Goal: Transaction & Acquisition: Purchase product/service

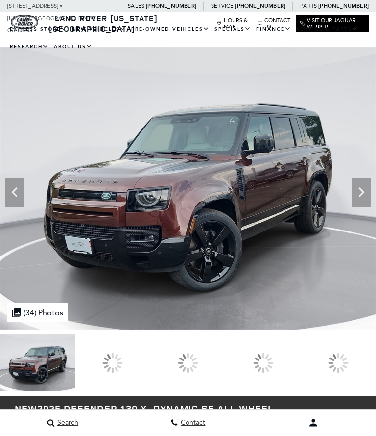
click at [359, 194] on icon at bounding box center [362, 192] width 20 height 20
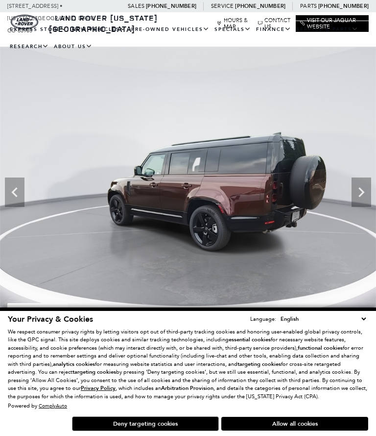
click at [366, 194] on icon "Next" at bounding box center [362, 192] width 20 height 20
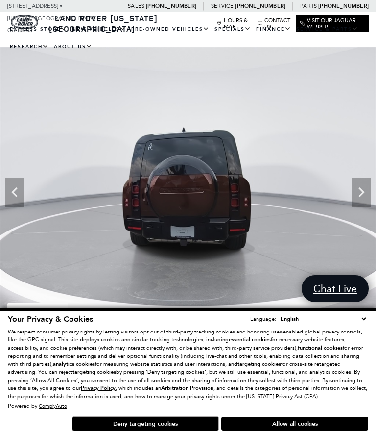
click at [358, 196] on icon "Next" at bounding box center [362, 192] width 20 height 20
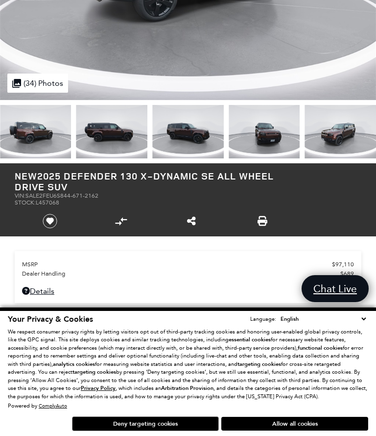
scroll to position [245, 0]
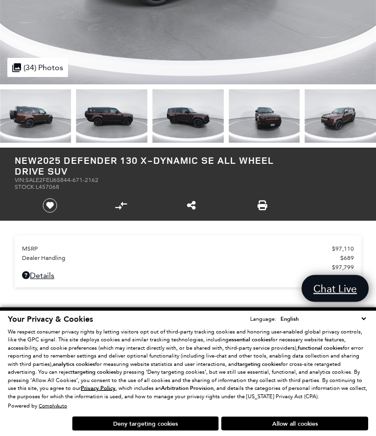
click at [331, 420] on button "Allow all cookies" at bounding box center [295, 424] width 147 height 14
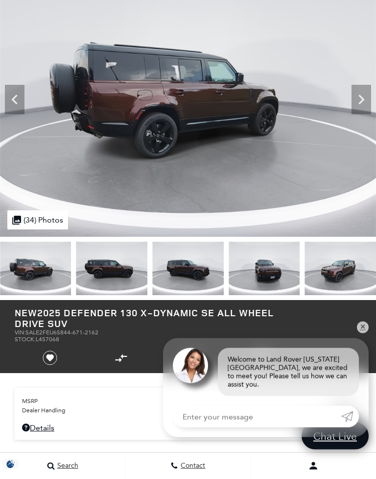
scroll to position [95, 0]
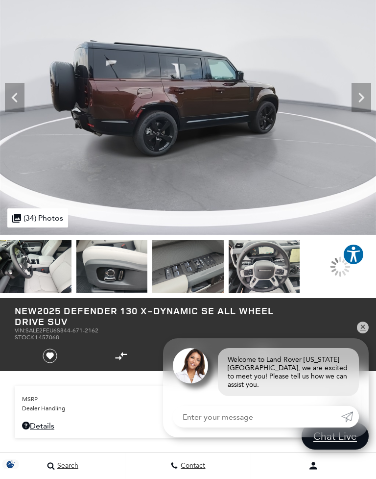
click at [148, 271] on img at bounding box center [112, 266] width 72 height 53
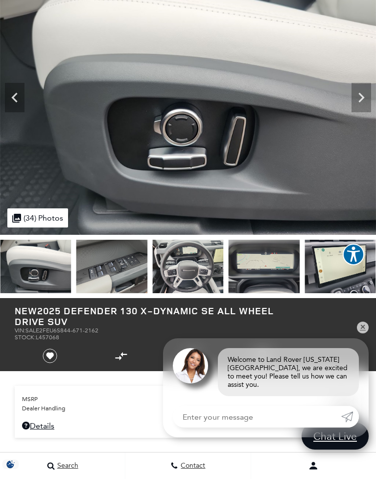
click at [365, 98] on icon "Next" at bounding box center [362, 98] width 20 height 20
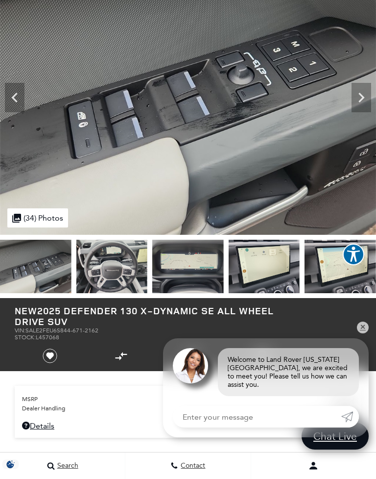
click at [365, 95] on icon "Next" at bounding box center [362, 98] width 20 height 20
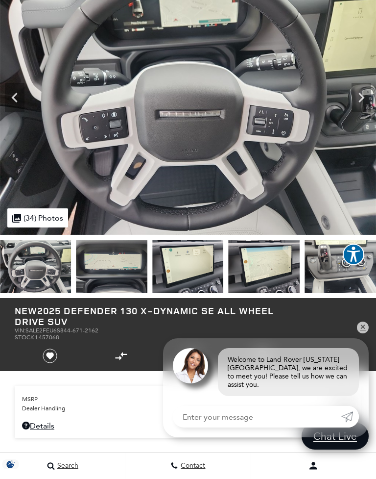
click at [365, 96] on icon "Next" at bounding box center [362, 98] width 20 height 20
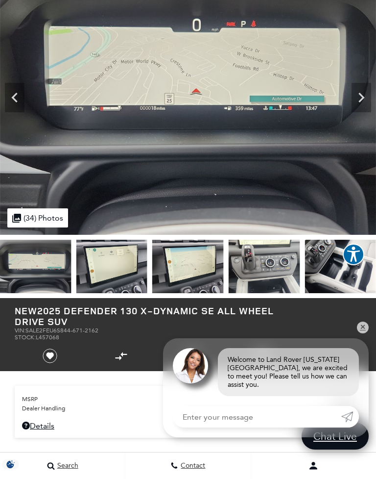
click at [366, 97] on icon "Next" at bounding box center [362, 98] width 20 height 20
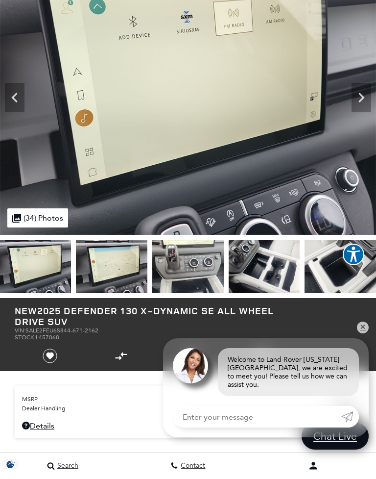
click at [365, 98] on icon "Next" at bounding box center [362, 98] width 20 height 20
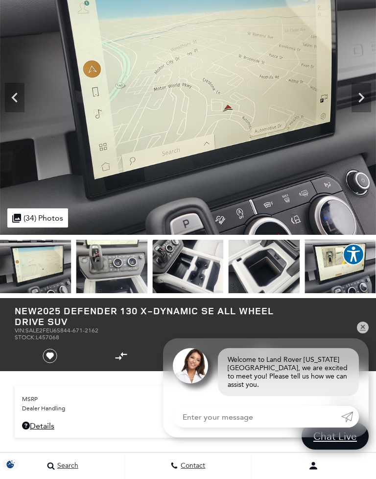
click at [367, 94] on icon "Next" at bounding box center [362, 98] width 20 height 20
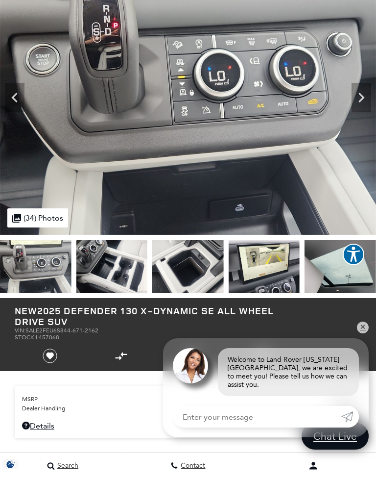
click at [366, 95] on icon "Next" at bounding box center [362, 98] width 20 height 20
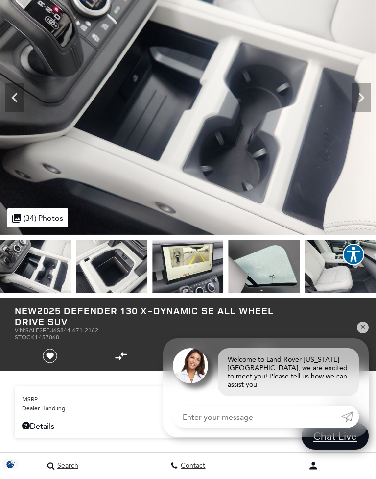
click at [367, 96] on icon "Next" at bounding box center [362, 98] width 20 height 20
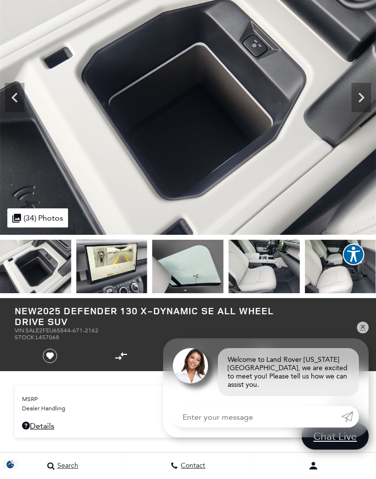
click at [365, 95] on icon "Next" at bounding box center [362, 98] width 20 height 20
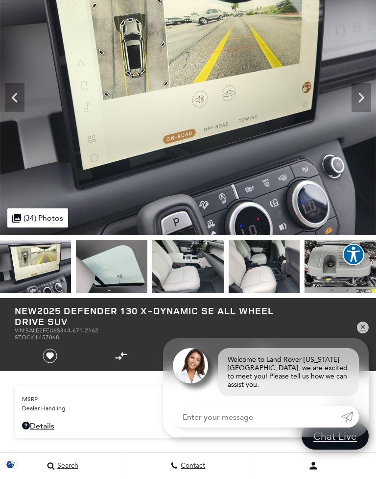
click at [365, 97] on icon "Next" at bounding box center [362, 98] width 20 height 20
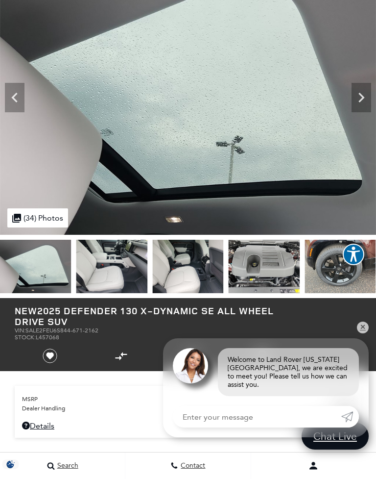
click at [364, 95] on icon "Next" at bounding box center [362, 98] width 20 height 20
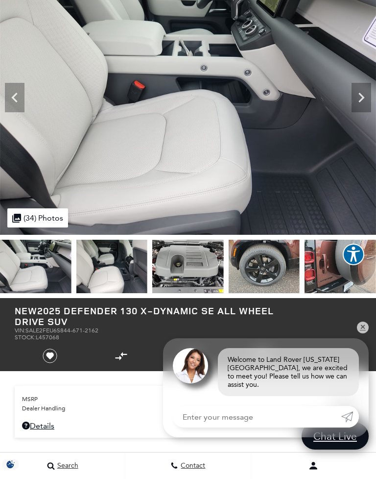
click at [305, 287] on img at bounding box center [341, 266] width 72 height 53
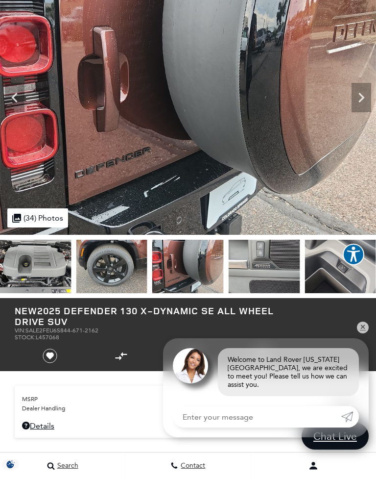
click at [276, 268] on img at bounding box center [265, 266] width 72 height 53
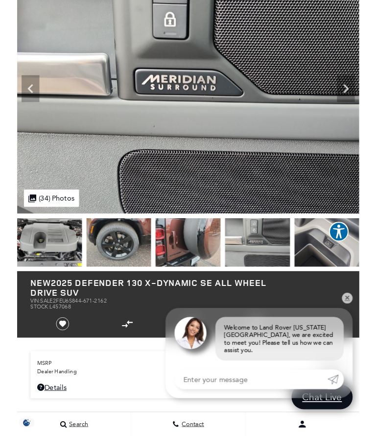
scroll to position [0, 0]
